Goal: Information Seeking & Learning: Learn about a topic

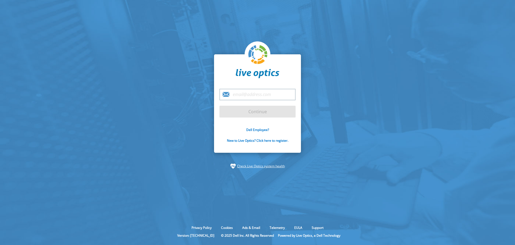
type input "[PERSON_NAME][EMAIL_ADDRESS][PERSON_NAME][DOMAIN_NAME]"
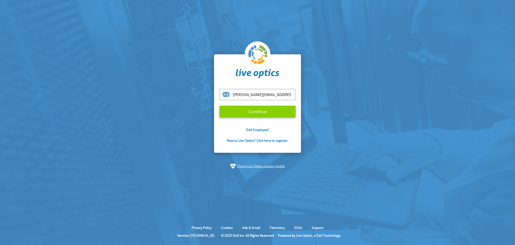
click at [244, 111] on input "Continue" at bounding box center [258, 112] width 76 height 12
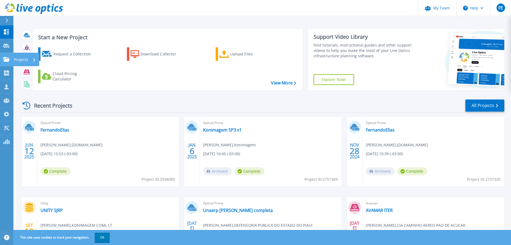
click at [5, 59] on icon at bounding box center [6, 59] width 6 height 5
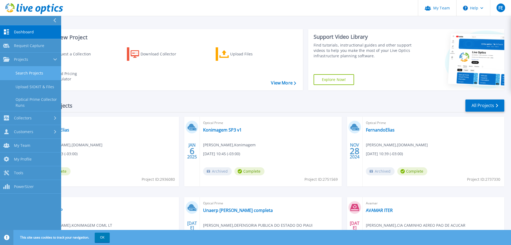
click at [23, 73] on link "Search Projects" at bounding box center [30, 73] width 61 height 14
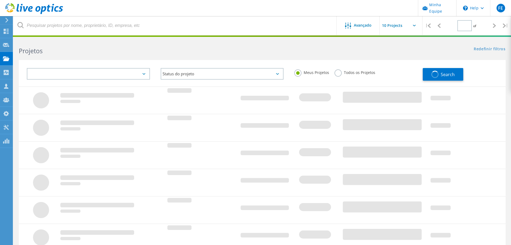
type input "1"
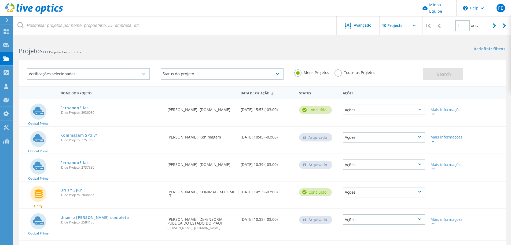
click at [340, 70] on label "Todos os Projetos" at bounding box center [355, 71] width 41 height 5
click at [0, 0] on input "Todos os Projetos" at bounding box center [0, 0] width 0 height 0
click at [457, 70] on button "Search" at bounding box center [443, 74] width 41 height 12
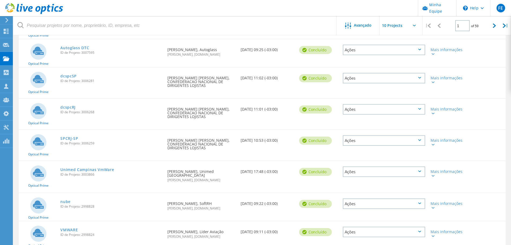
scroll to position [139, 0]
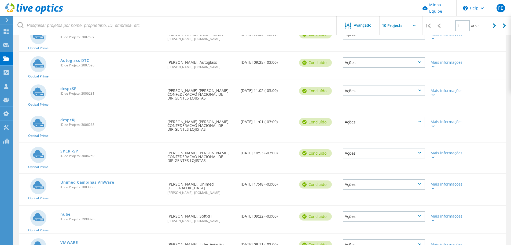
click at [69, 149] on link "SPCRJ-SP" at bounding box center [69, 151] width 18 height 4
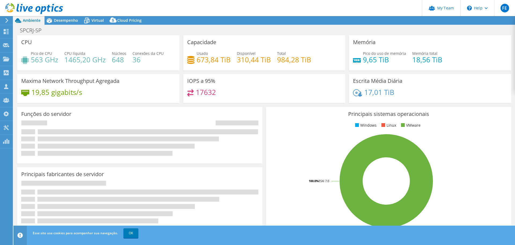
select select "USD"
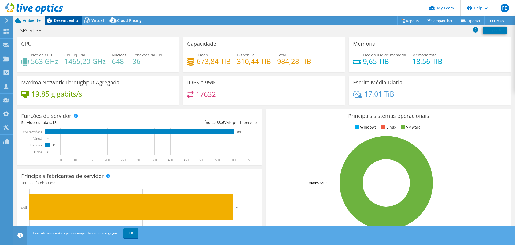
click at [65, 19] on span "Desempenho" at bounding box center [66, 20] width 24 height 5
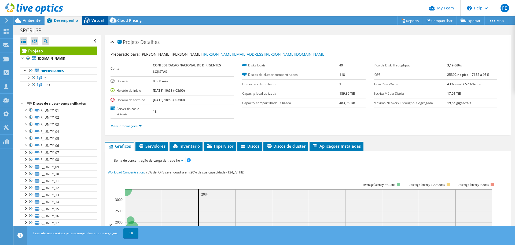
click at [93, 21] on span "Virtual" at bounding box center [98, 20] width 12 height 5
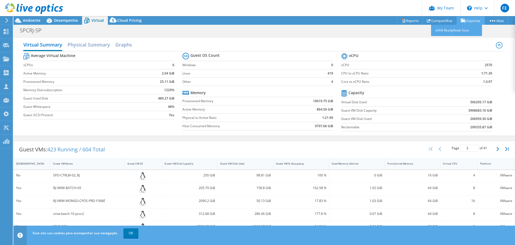
click at [468, 19] on link "Exportar" at bounding box center [471, 20] width 28 height 8
click at [28, 20] on span "Ambiente" at bounding box center [32, 20] width 18 height 5
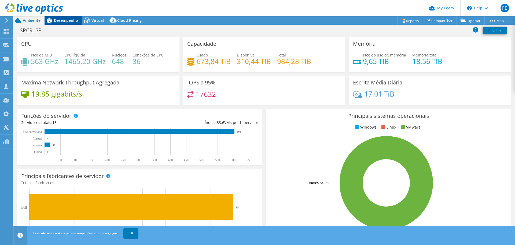
click at [72, 19] on span "Desempenho" at bounding box center [66, 20] width 24 height 5
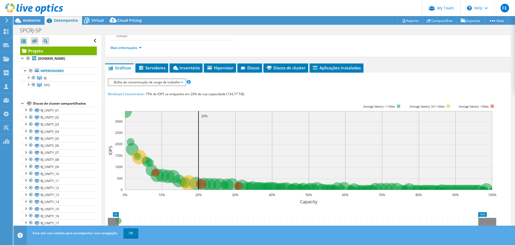
scroll to position [81, 0]
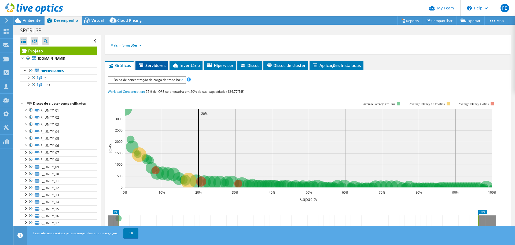
click at [162, 64] on span "Servidores" at bounding box center [151, 65] width 27 height 5
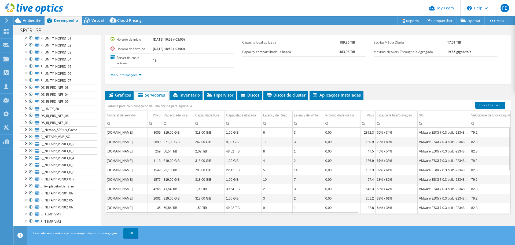
scroll to position [216, 0]
click at [31, 125] on div at bounding box center [30, 125] width 5 height 6
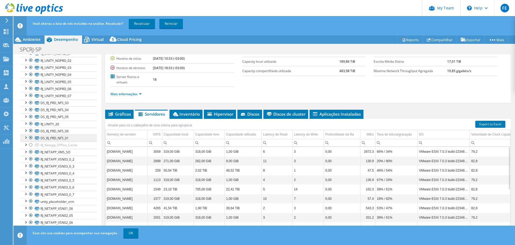
scroll to position [243, 0]
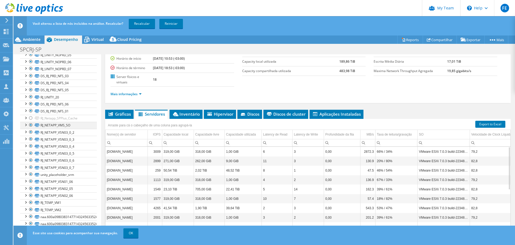
click at [30, 124] on div at bounding box center [30, 125] width 5 height 6
click at [31, 131] on div at bounding box center [30, 132] width 5 height 6
click at [31, 137] on div at bounding box center [30, 139] width 5 height 6
click at [30, 145] on div at bounding box center [30, 146] width 5 height 6
click at [30, 154] on div at bounding box center [30, 153] width 5 height 6
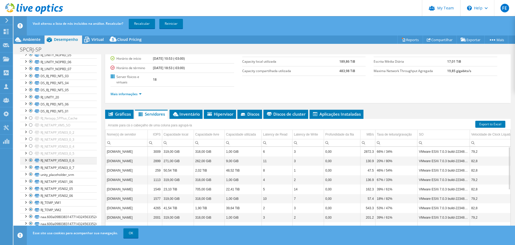
click at [30, 161] on div at bounding box center [30, 160] width 5 height 6
click at [31, 168] on div at bounding box center [30, 167] width 5 height 6
click at [32, 181] on div at bounding box center [30, 181] width 5 height 6
click at [30, 188] on div at bounding box center [30, 188] width 5 height 6
click at [31, 195] on div at bounding box center [30, 195] width 5 height 6
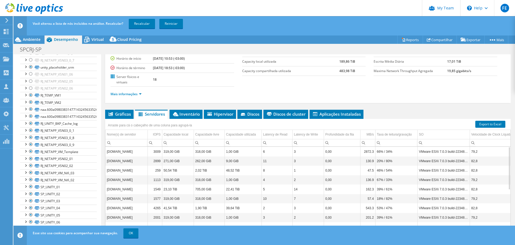
scroll to position [351, 0]
click at [31, 130] on div at bounding box center [30, 130] width 5 height 6
click at [31, 138] on div at bounding box center [30, 137] width 5 height 6
click at [32, 144] on div at bounding box center [30, 144] width 5 height 6
click at [30, 150] on div at bounding box center [30, 151] width 5 height 6
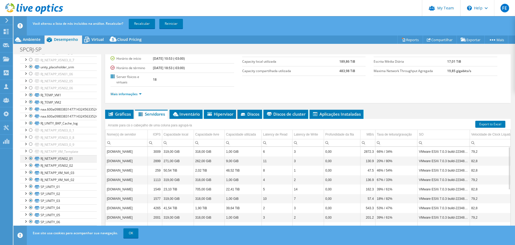
click at [31, 158] on div at bounding box center [30, 158] width 5 height 6
click at [30, 165] on div at bounding box center [30, 165] width 5 height 6
click at [31, 172] on div at bounding box center [30, 172] width 5 height 6
click at [31, 178] on div at bounding box center [30, 179] width 5 height 6
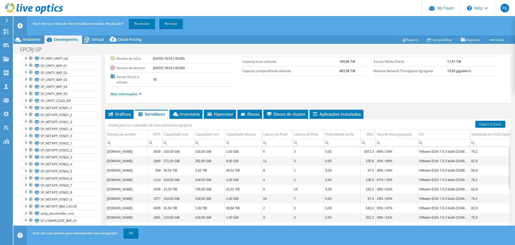
scroll to position [700, 0]
click at [31, 90] on div at bounding box center [30, 90] width 5 height 6
click at [31, 97] on div at bounding box center [30, 97] width 5 height 6
click at [30, 104] on div at bounding box center [30, 104] width 5 height 6
click at [32, 113] on div at bounding box center [30, 111] width 5 height 6
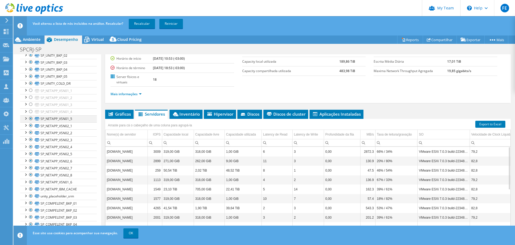
click at [32, 118] on div at bounding box center [30, 118] width 5 height 6
click at [32, 125] on div at bounding box center [30, 125] width 5 height 6
click at [31, 132] on div at bounding box center [30, 132] width 5 height 6
click at [31, 140] on div at bounding box center [30, 139] width 5 height 6
click at [30, 145] on div at bounding box center [30, 146] width 5 height 6
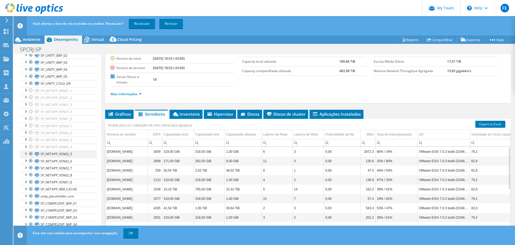
click at [30, 153] on div at bounding box center [30, 153] width 5 height 6
click at [30, 162] on div at bounding box center [30, 160] width 5 height 6
click at [30, 167] on div at bounding box center [30, 167] width 5 height 6
click at [30, 174] on div at bounding box center [30, 174] width 5 height 6
click at [30, 183] on div at bounding box center [30, 182] width 5 height 6
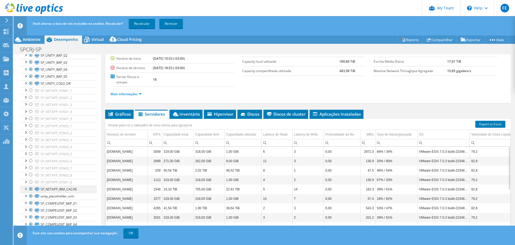
click at [30, 188] on div at bounding box center [30, 188] width 5 height 6
click at [31, 194] on div at bounding box center [30, 193] width 5 height 6
click at [30, 201] on div at bounding box center [30, 200] width 5 height 6
click at [31, 208] on div at bounding box center [30, 207] width 5 height 6
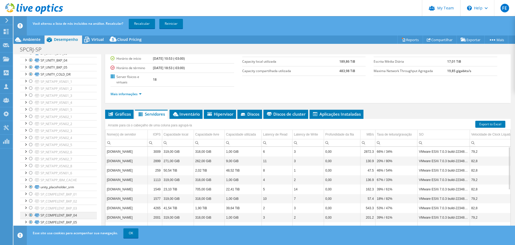
click at [30, 213] on div at bounding box center [30, 215] width 5 height 6
click at [30, 221] on div at bounding box center [30, 222] width 5 height 6
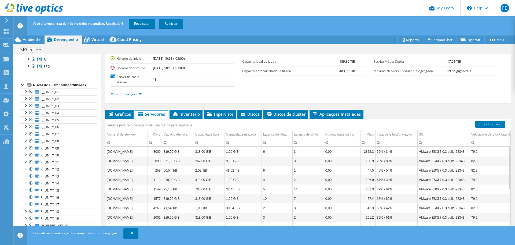
scroll to position [0, 0]
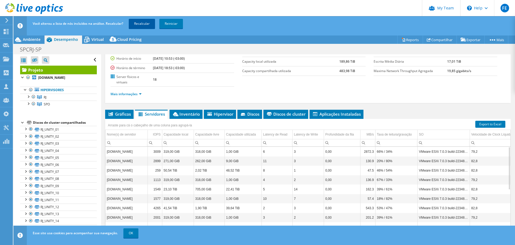
click at [142, 24] on link "Recalcular" at bounding box center [142, 24] width 26 height 10
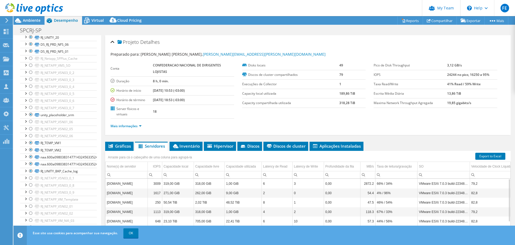
scroll to position [295, 0]
